Goal: Information Seeking & Learning: Learn about a topic

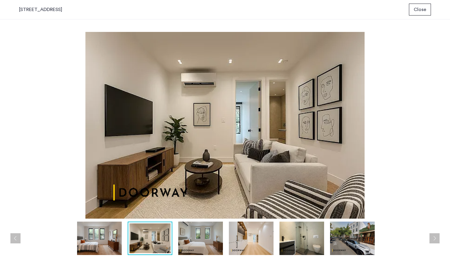
click at [436, 239] on button "Next apartment" at bounding box center [435, 238] width 10 height 10
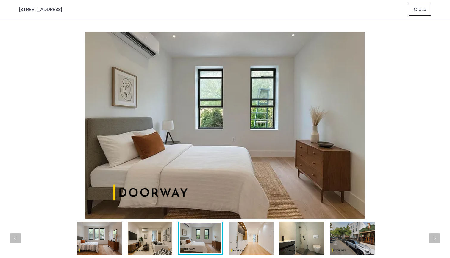
click at [436, 239] on button "Next apartment" at bounding box center [435, 238] width 10 height 10
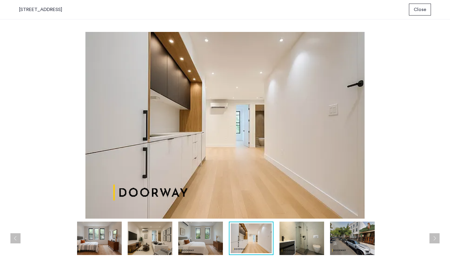
click at [436, 239] on button "Next apartment" at bounding box center [435, 238] width 10 height 10
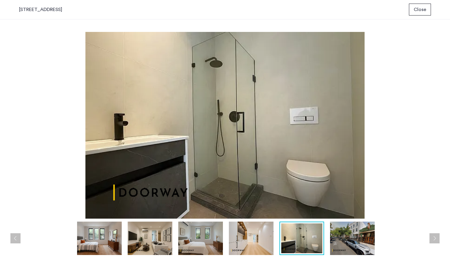
click at [436, 239] on button "Next apartment" at bounding box center [435, 238] width 10 height 10
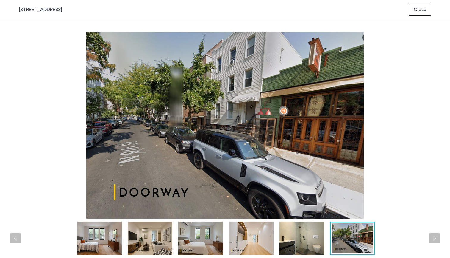
click at [436, 239] on button "Next apartment" at bounding box center [435, 238] width 10 height 10
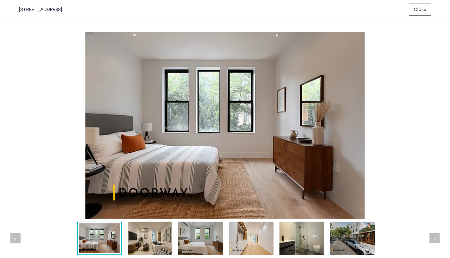
click at [436, 239] on button "Next apartment" at bounding box center [435, 238] width 10 height 10
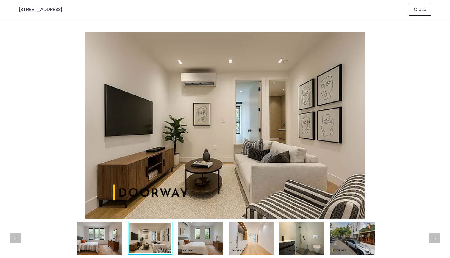
click at [436, 239] on button "Next apartment" at bounding box center [435, 238] width 10 height 10
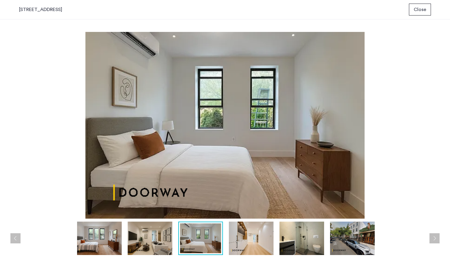
click at [421, 8] on span "Close" at bounding box center [420, 9] width 13 height 7
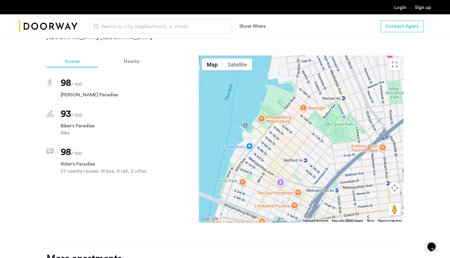
scroll to position [530, 0]
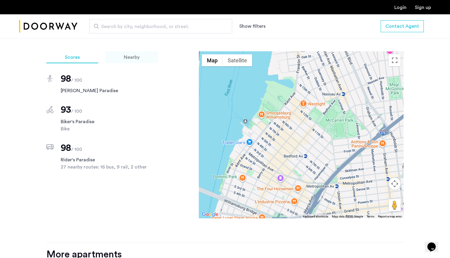
click at [130, 55] on span "Nearby" at bounding box center [132, 57] width 16 height 5
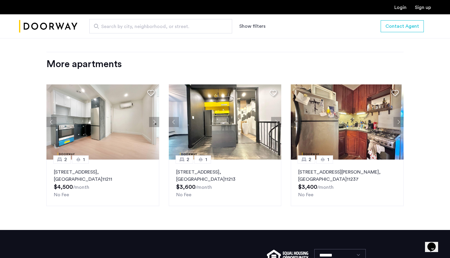
scroll to position [726, 0]
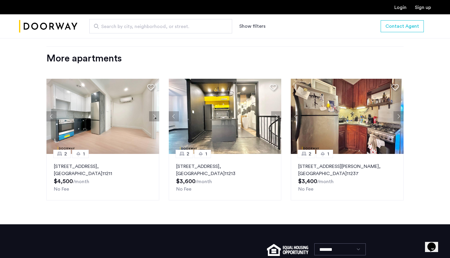
click at [400, 111] on button "Next apartment" at bounding box center [399, 116] width 10 height 10
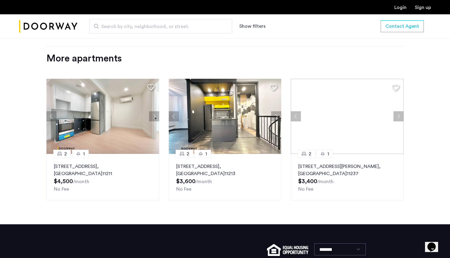
click at [400, 108] on div at bounding box center [347, 116] width 113 height 75
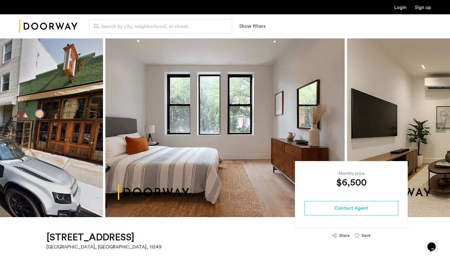
scroll to position [0, 0]
